Goal: Navigation & Orientation: Find specific page/section

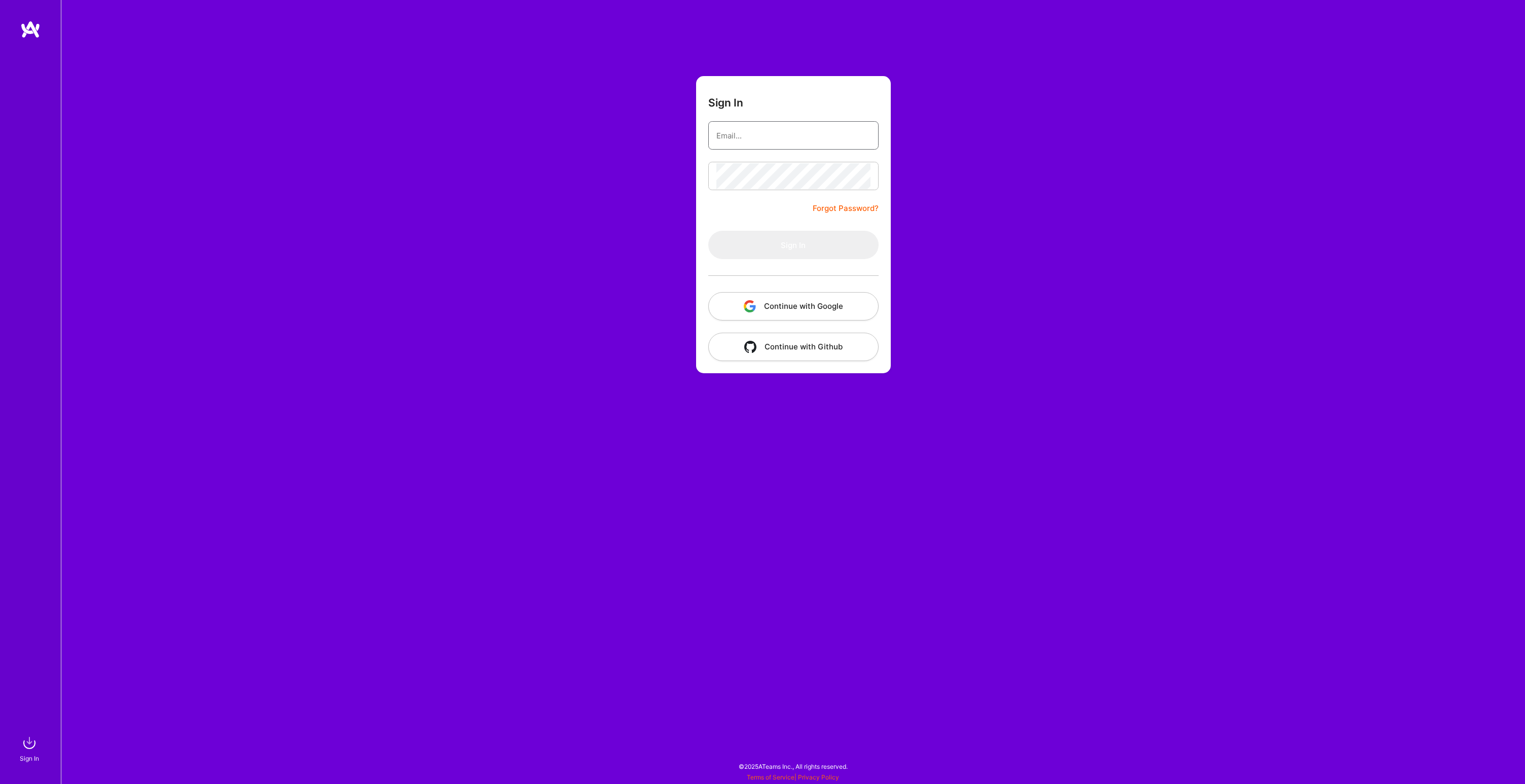
click at [730, 136] on input "email" at bounding box center [793, 136] width 154 height 26
type input "[PERSON_NAME][EMAIL_ADDRESS][DOMAIN_NAME]"
click at [791, 238] on button "Sign In" at bounding box center [794, 244] width 171 height 28
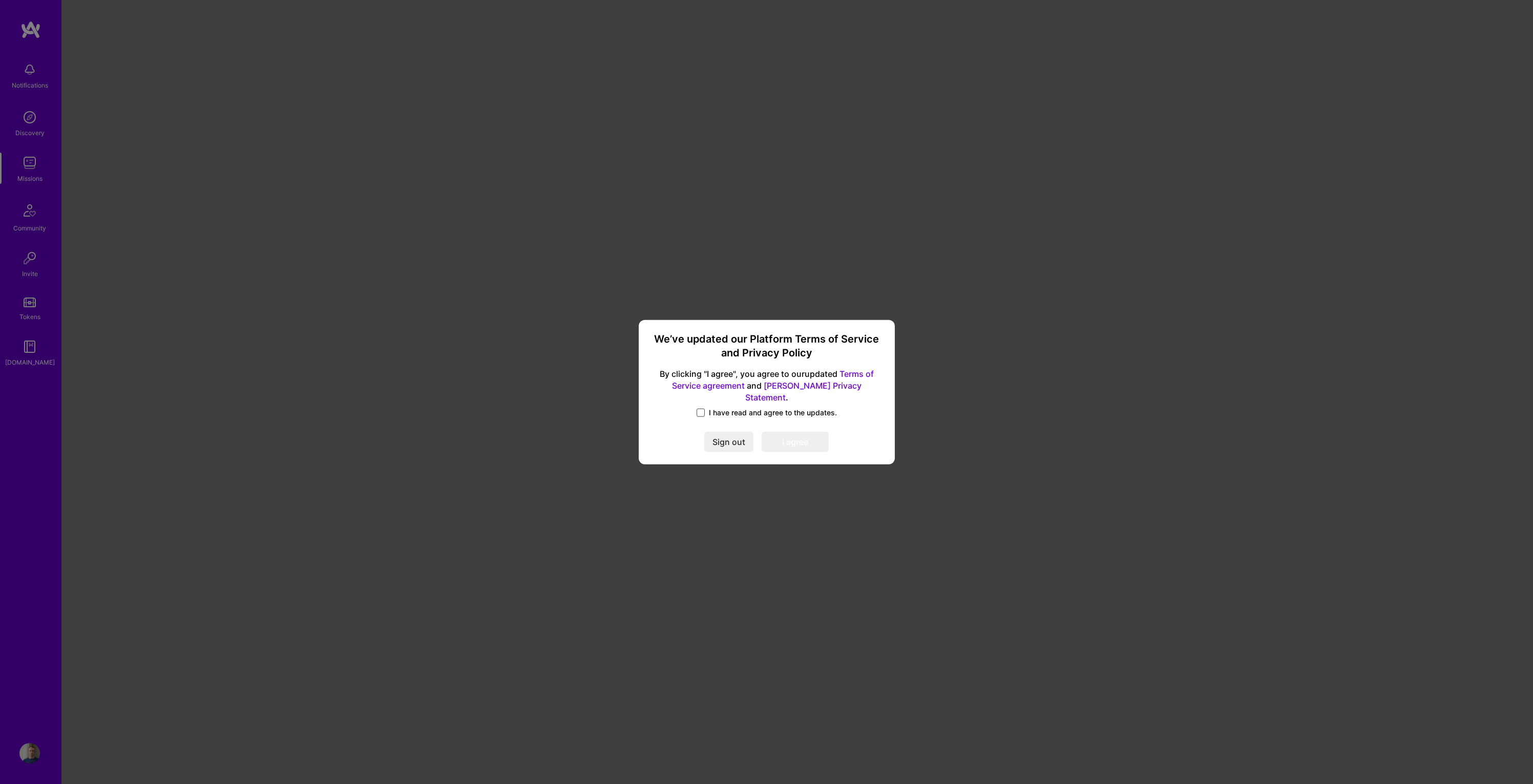
click at [699, 409] on span at bounding box center [700, 412] width 8 height 8
click at [0, 0] on input "I have read and agree to the updates." at bounding box center [0, 0] width 0 height 0
click at [801, 434] on button "I agree" at bounding box center [795, 442] width 67 height 20
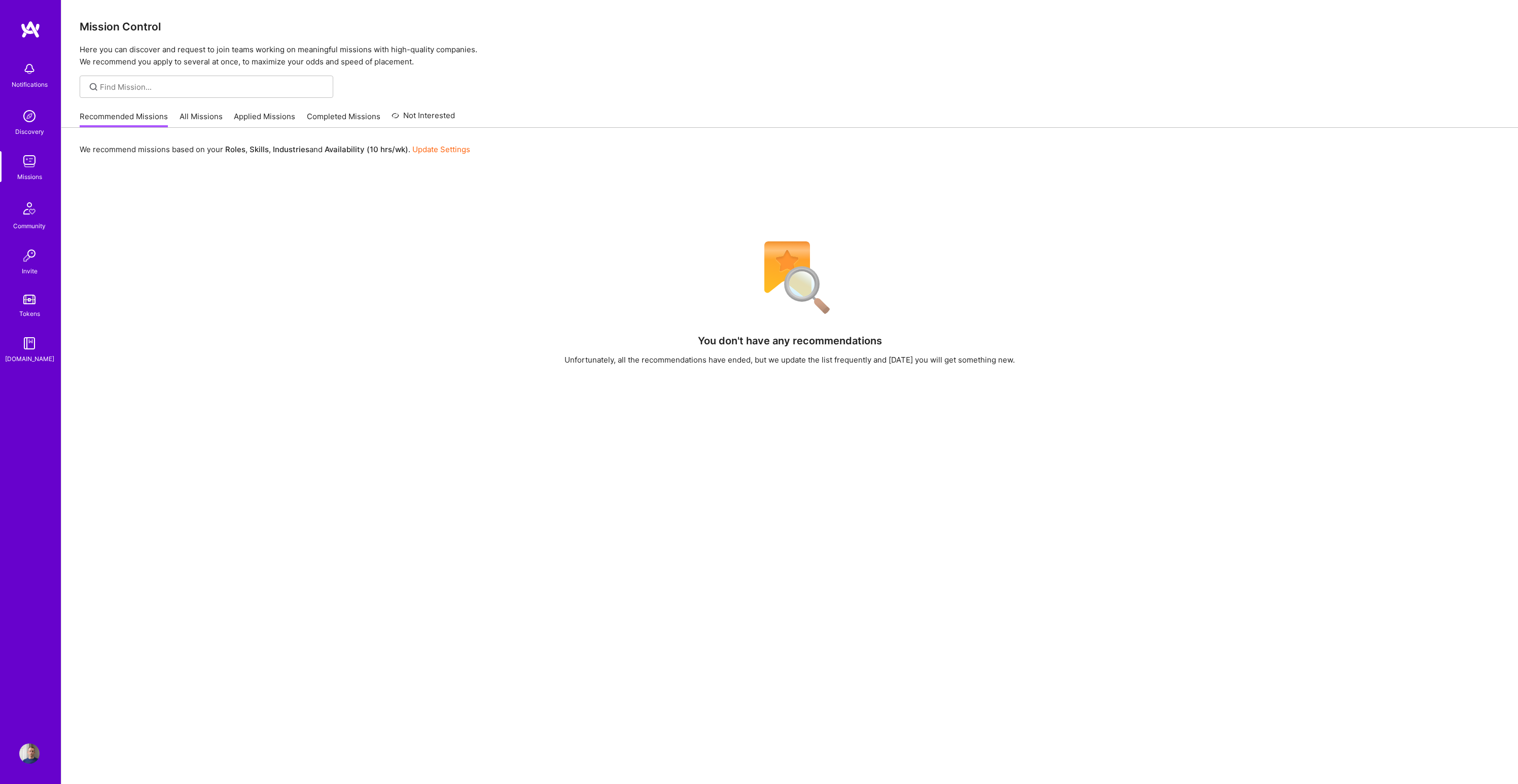
click at [191, 114] on link "All Missions" at bounding box center [201, 119] width 43 height 17
